Goal: Transaction & Acquisition: Purchase product/service

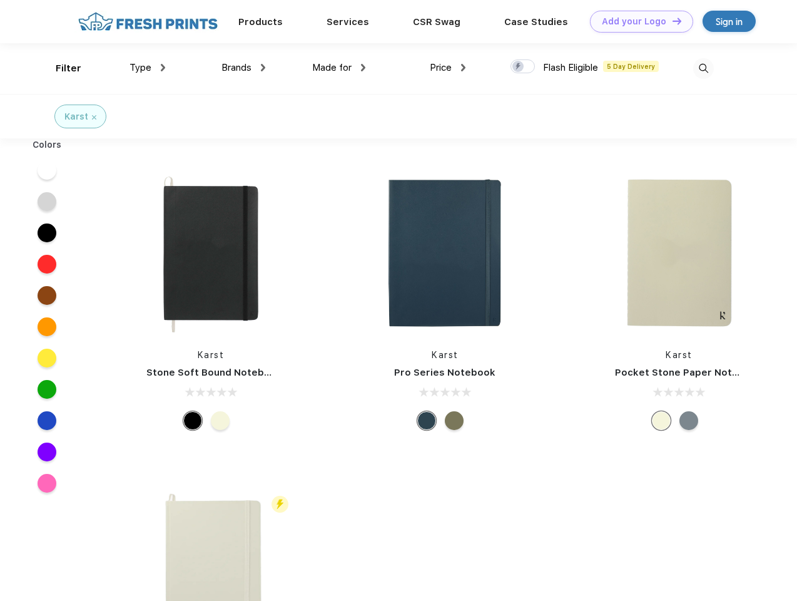
click at [637, 21] on link "Add your Logo Design Tool" at bounding box center [641, 22] width 103 height 22
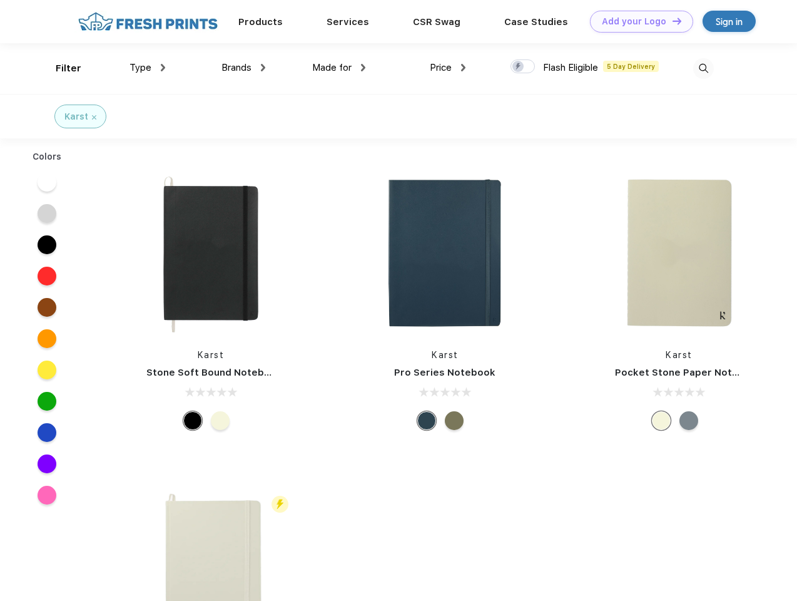
click at [0, 0] on div "Design Tool" at bounding box center [0, 0] width 0 height 0
click at [671, 21] on link "Add your Logo Design Tool" at bounding box center [641, 22] width 103 height 22
click at [60, 68] on div "Filter" at bounding box center [69, 68] width 26 height 14
click at [148, 68] on span "Type" at bounding box center [141, 67] width 22 height 11
click at [243, 68] on span "Brands" at bounding box center [236, 67] width 30 height 11
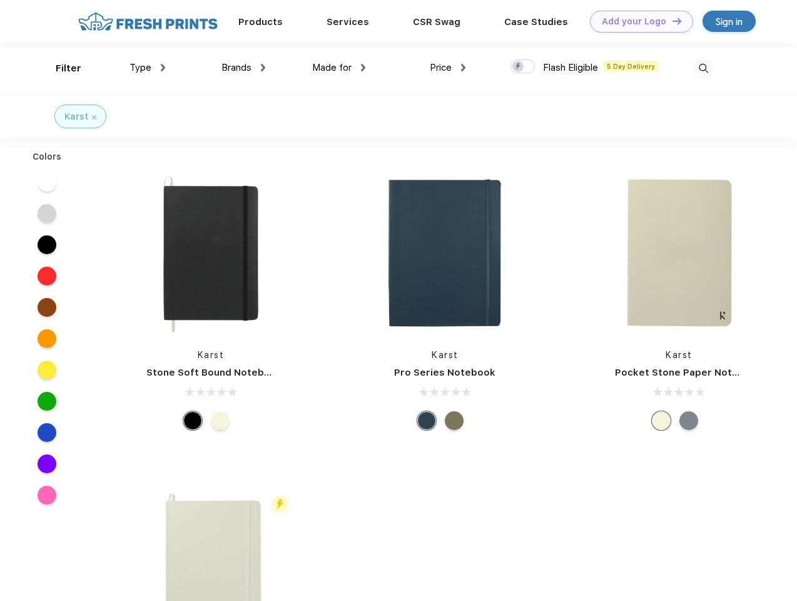
click at [339, 68] on span "Made for" at bounding box center [331, 67] width 39 height 11
click at [448, 68] on span "Price" at bounding box center [441, 67] width 22 height 11
click at [523, 67] on div at bounding box center [523, 66] width 24 height 14
click at [519, 67] on input "checkbox" at bounding box center [515, 63] width 8 height 8
click at [703, 68] on img at bounding box center [703, 68] width 21 height 21
